Goal: Find specific page/section: Find specific page/section

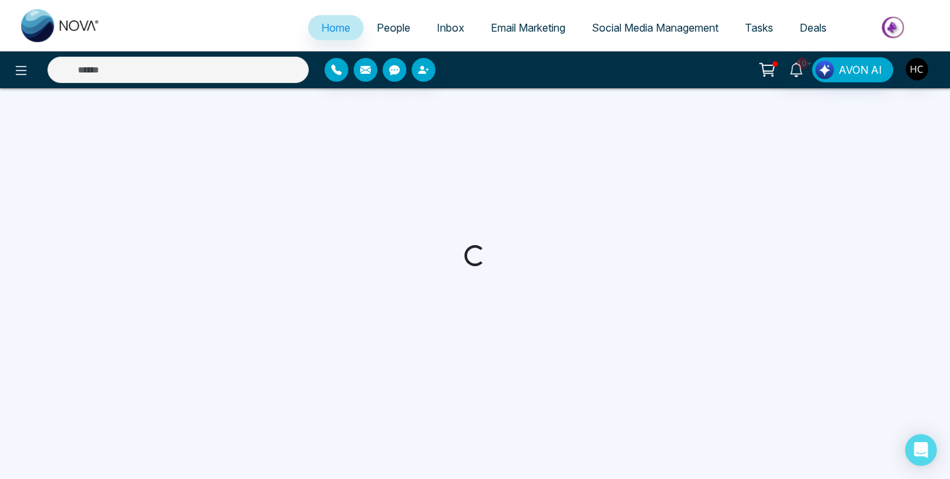
select select "*"
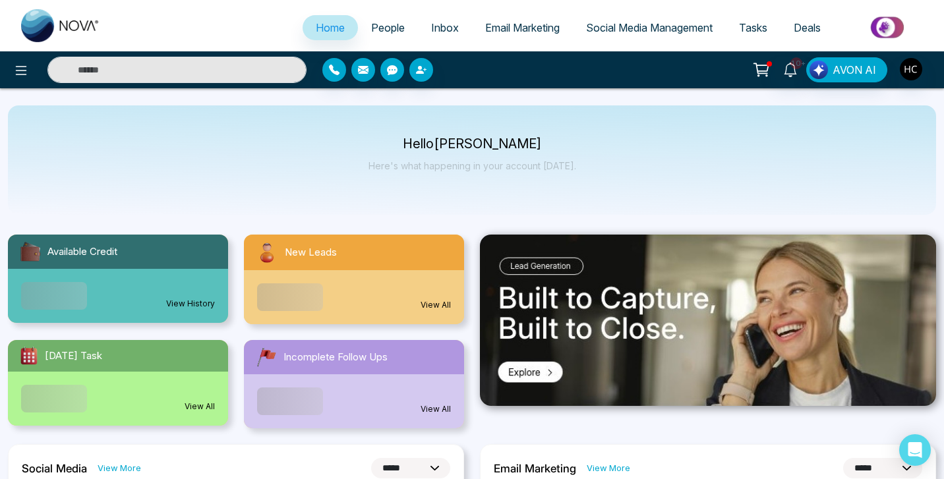
click at [388, 29] on span "People" at bounding box center [388, 27] width 34 height 13
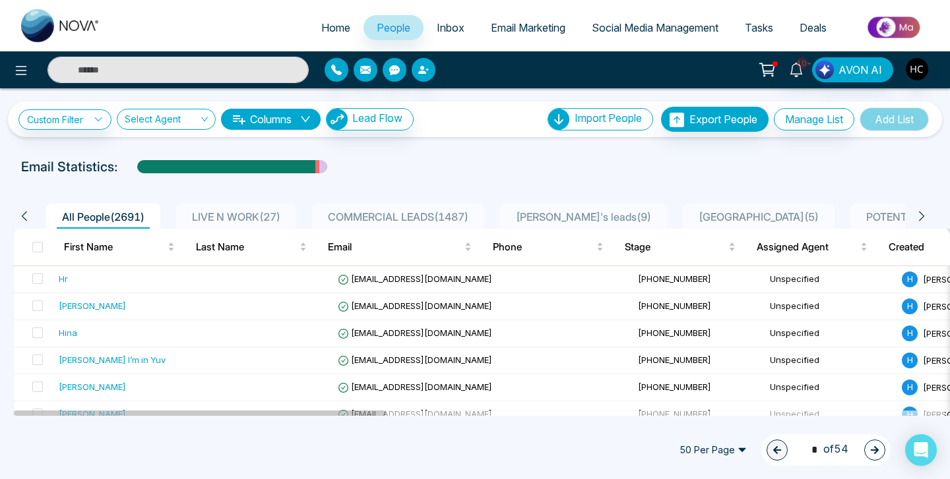
click at [926, 216] on icon at bounding box center [921, 216] width 12 height 12
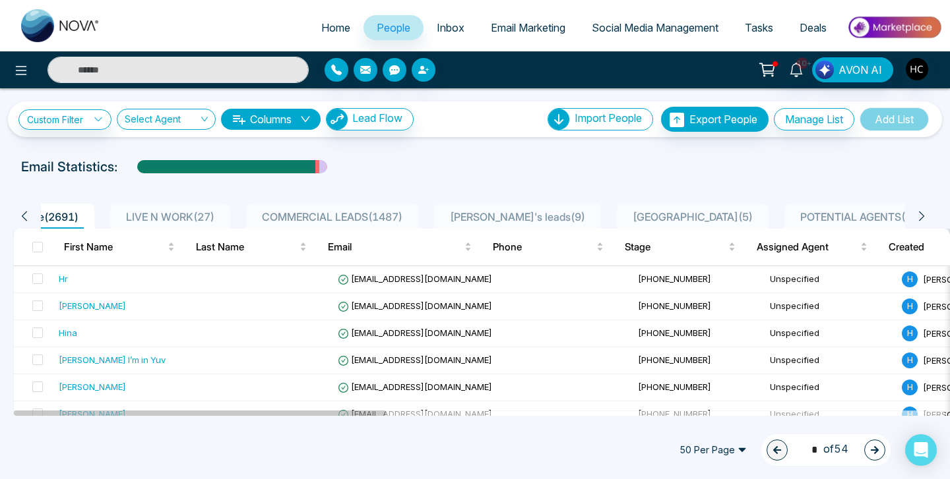
click at [925, 217] on icon at bounding box center [921, 216] width 12 height 12
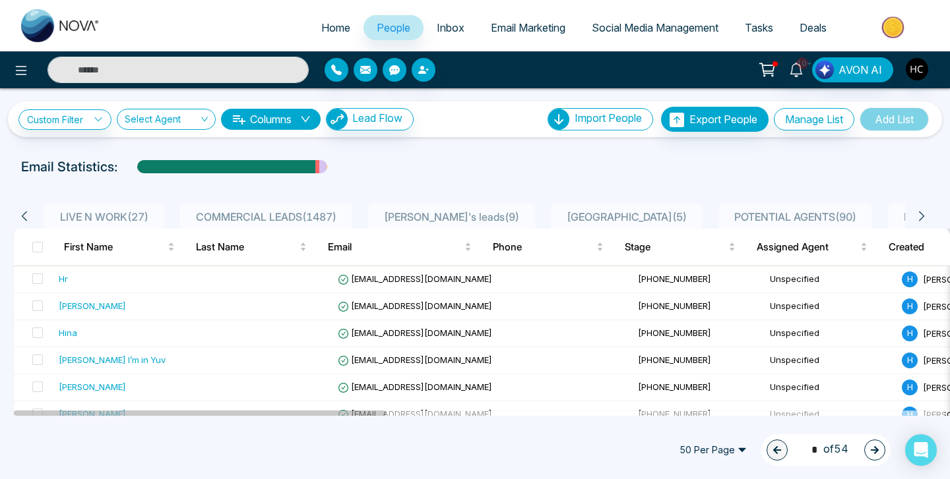
click at [925, 219] on icon at bounding box center [921, 216] width 12 height 12
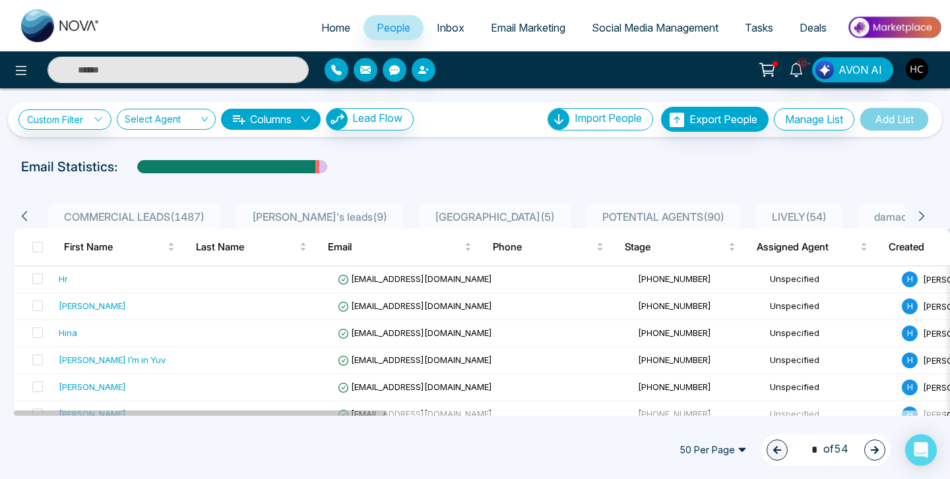
click at [925, 219] on icon at bounding box center [921, 216] width 12 height 12
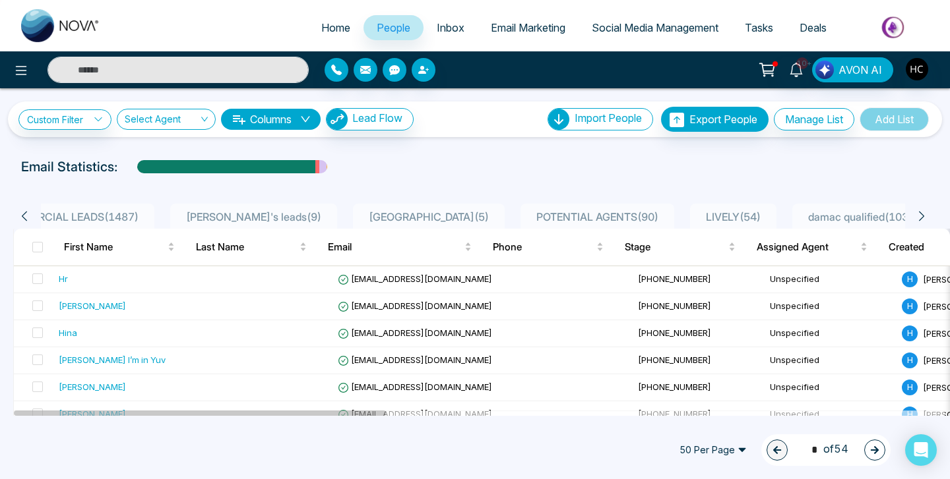
click at [924, 219] on icon at bounding box center [921, 216] width 12 height 12
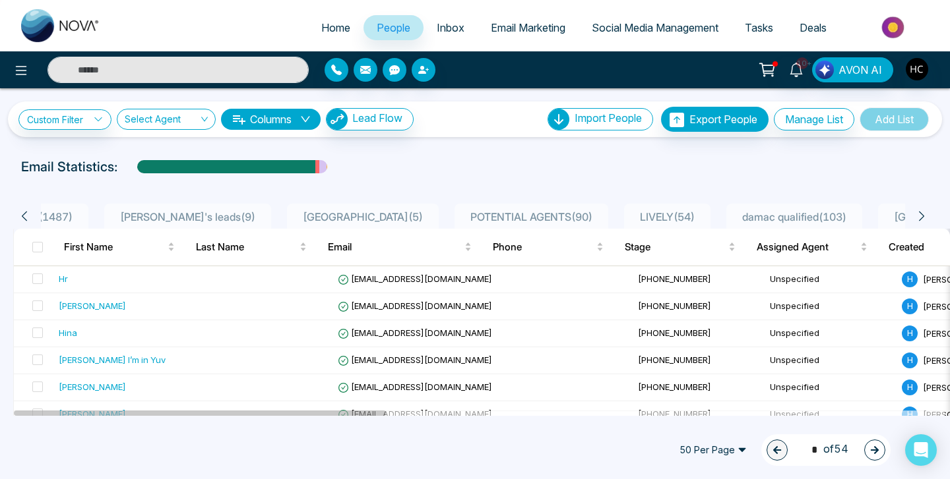
click at [923, 220] on icon at bounding box center [921, 216] width 12 height 12
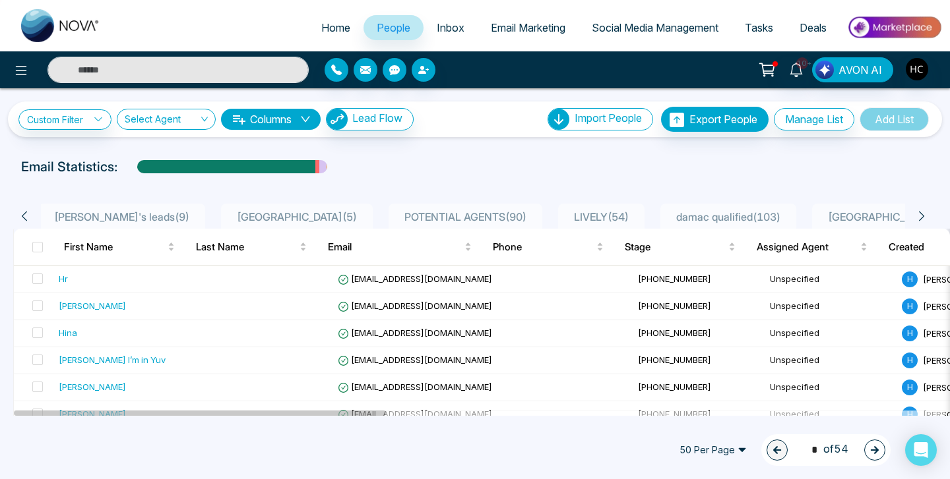
click at [923, 219] on icon at bounding box center [921, 216] width 12 height 12
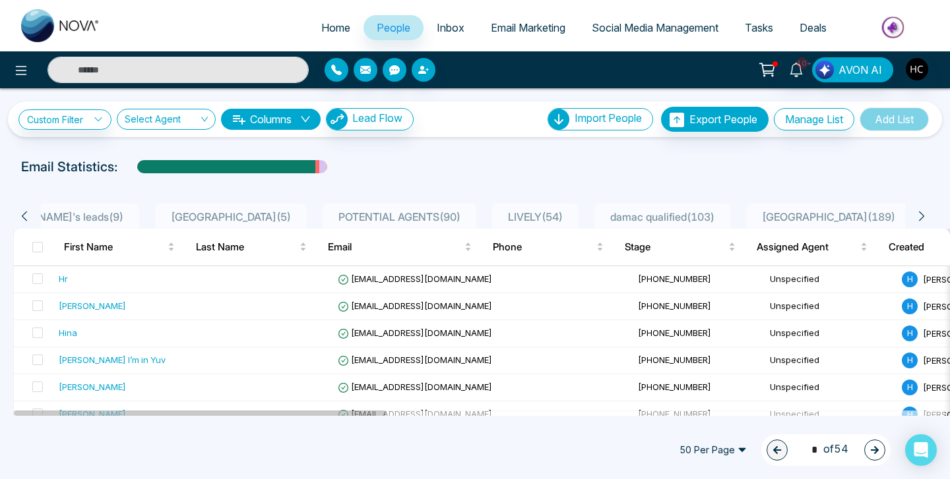
click at [923, 220] on icon at bounding box center [921, 216] width 12 height 12
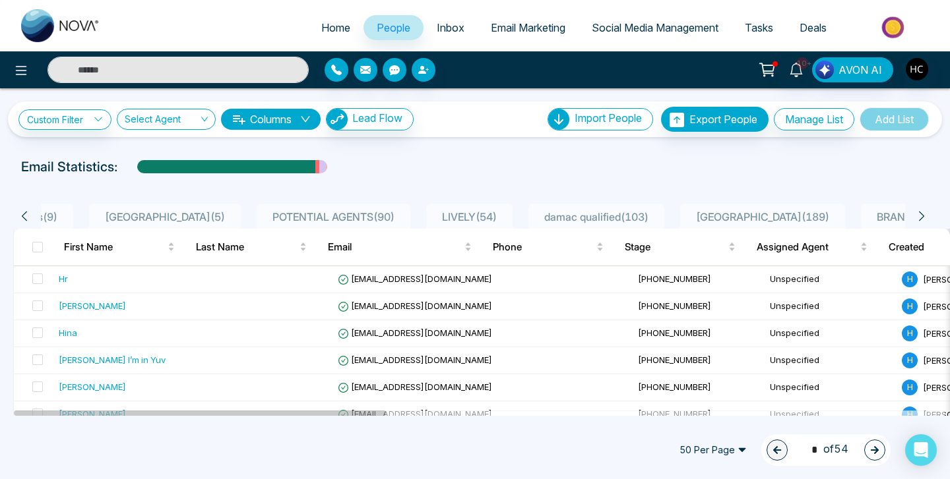
click at [919, 220] on icon at bounding box center [921, 216] width 12 height 12
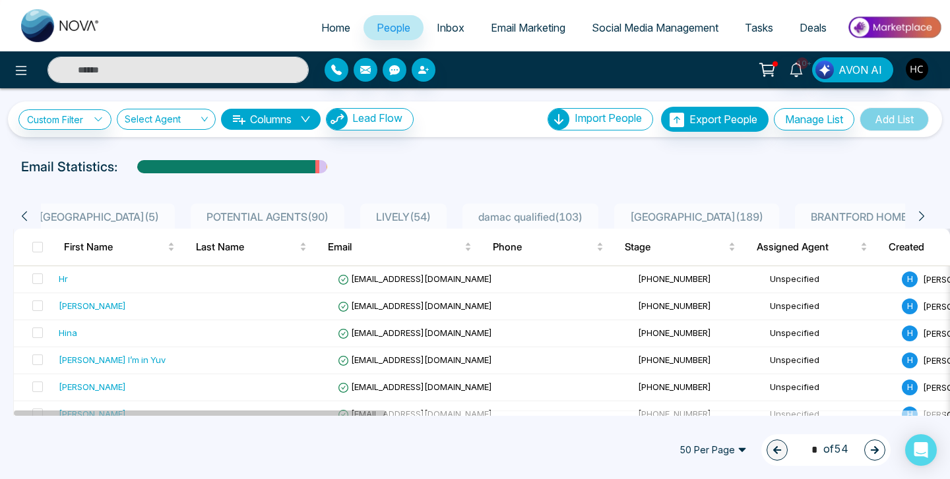
click at [919, 220] on icon at bounding box center [921, 216] width 12 height 12
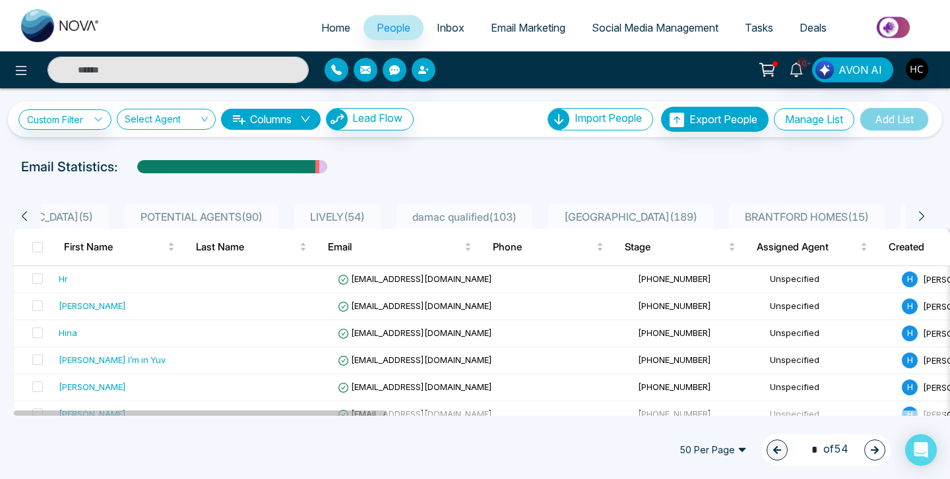
click at [919, 220] on icon at bounding box center [921, 216] width 12 height 12
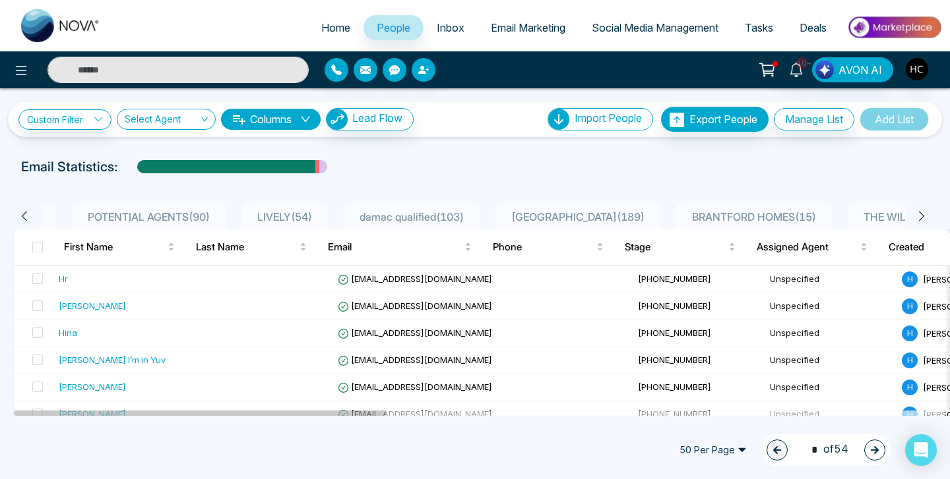
scroll to position [0, 791]
click at [851, 219] on span "THE WILLOWS ( 436 )" at bounding box center [900, 216] width 111 height 13
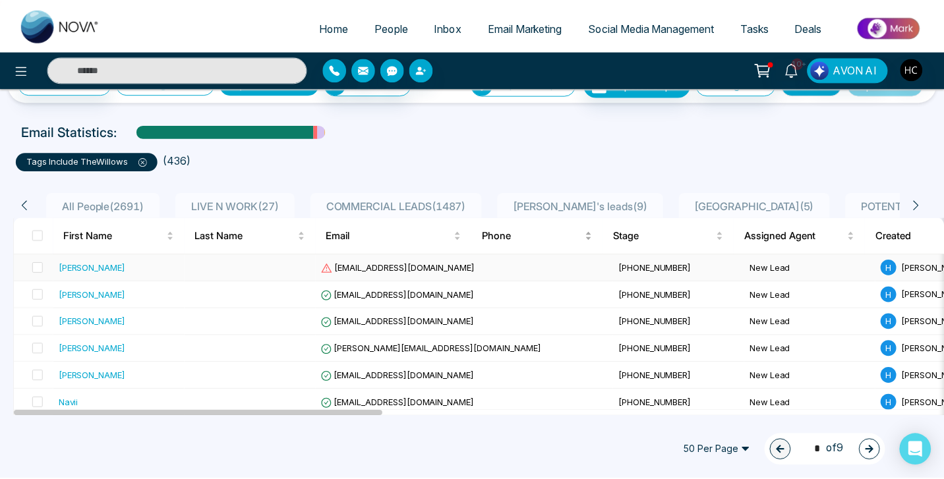
scroll to position [36, 0]
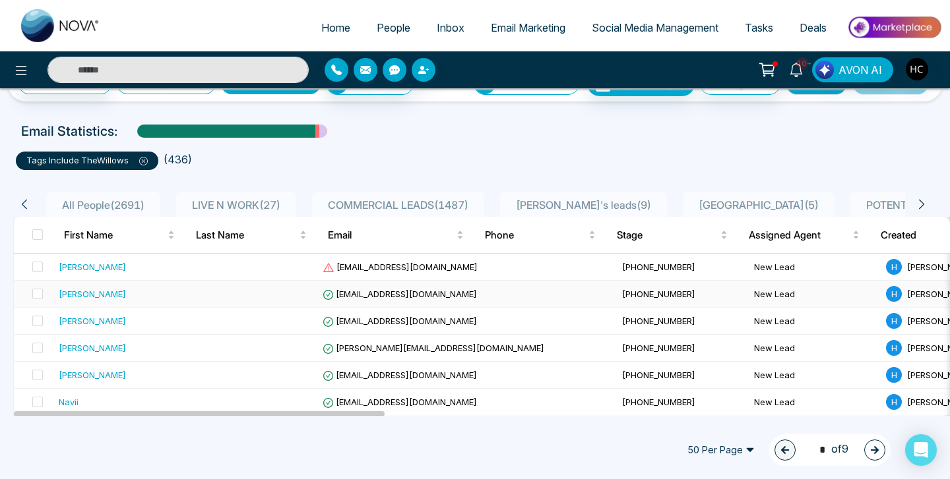
click at [617, 288] on td "[PHONE_NUMBER]" at bounding box center [683, 294] width 132 height 27
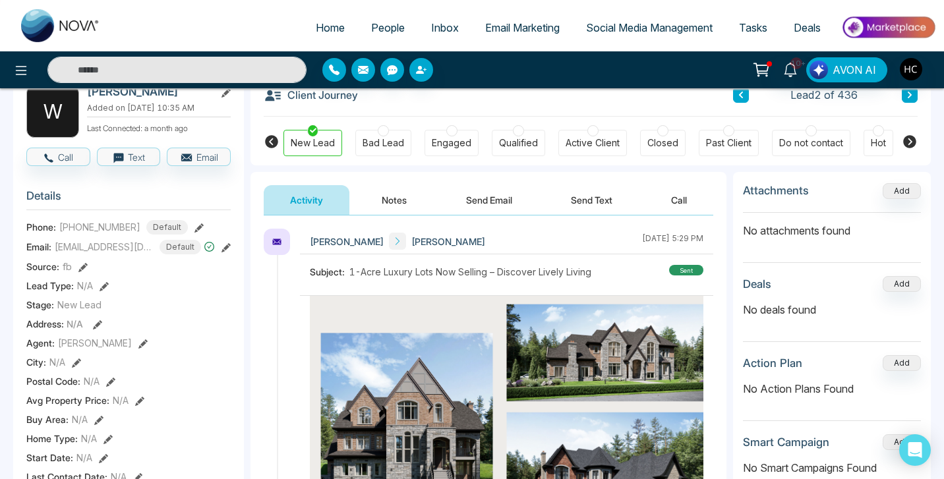
scroll to position [1181, 0]
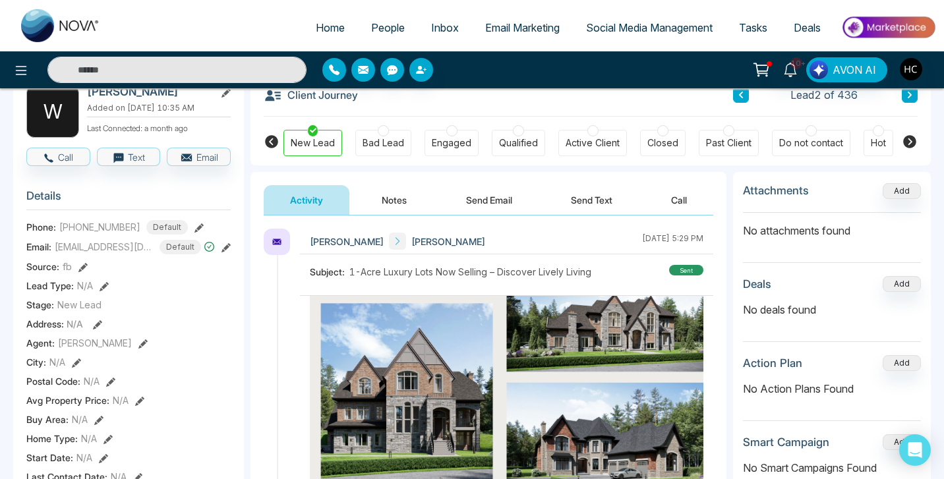
click at [413, 201] on button "Notes" at bounding box center [394, 200] width 78 height 30
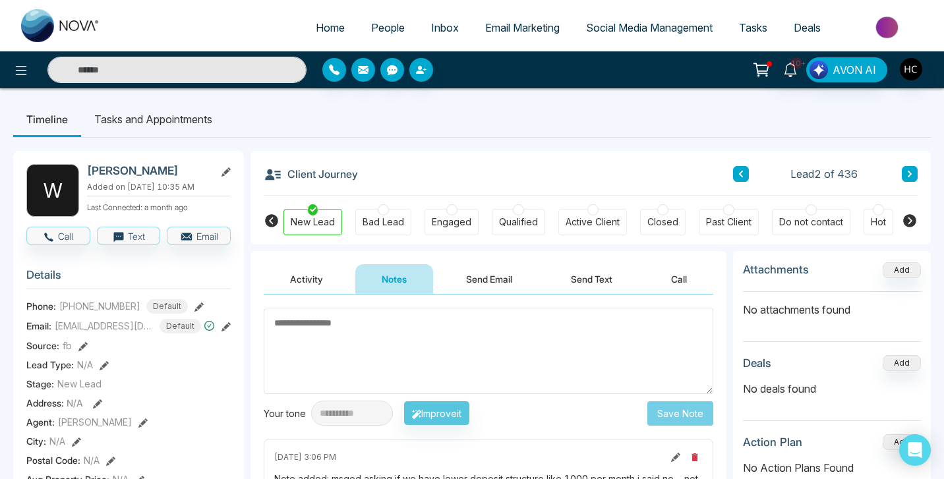
click at [910, 177] on icon at bounding box center [910, 174] width 7 height 8
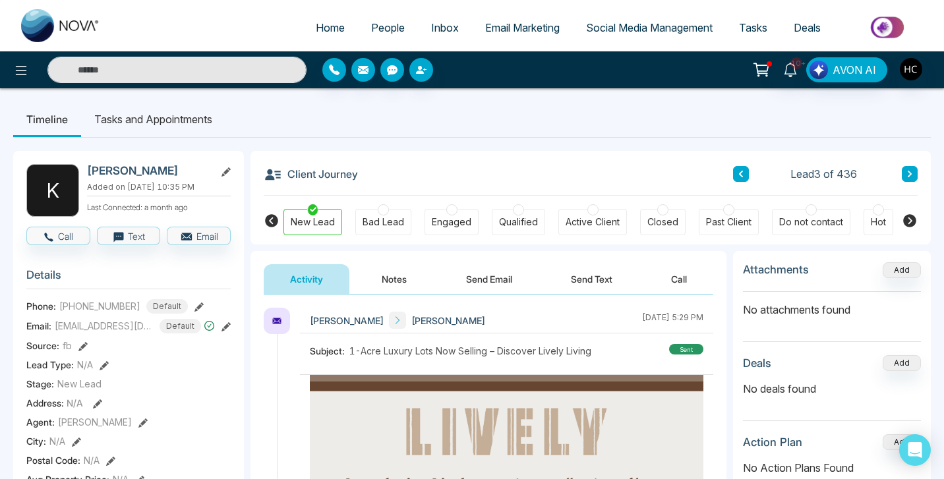
click at [397, 288] on button "Notes" at bounding box center [394, 279] width 78 height 30
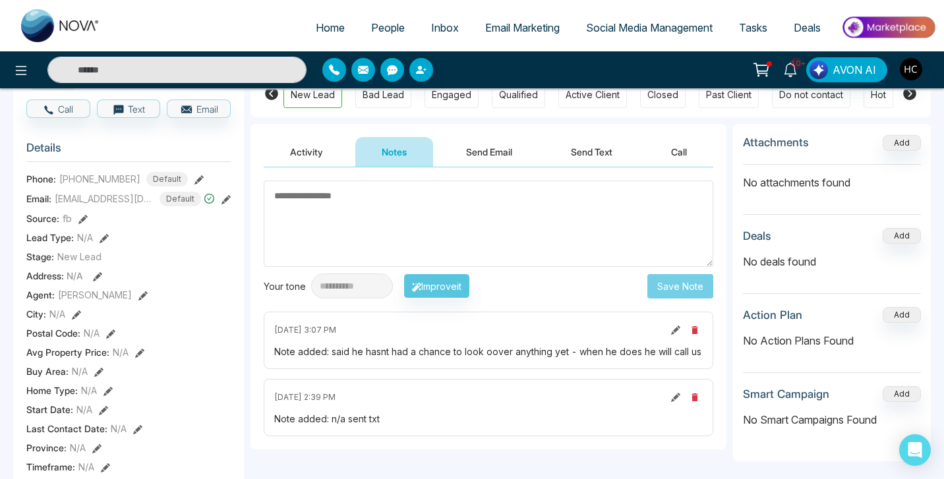
scroll to position [135, 0]
